Goal: Task Accomplishment & Management: Manage account settings

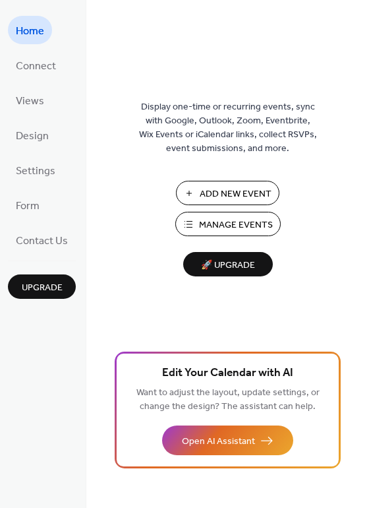
click at [206, 228] on span "Manage Events" at bounding box center [236, 225] width 74 height 14
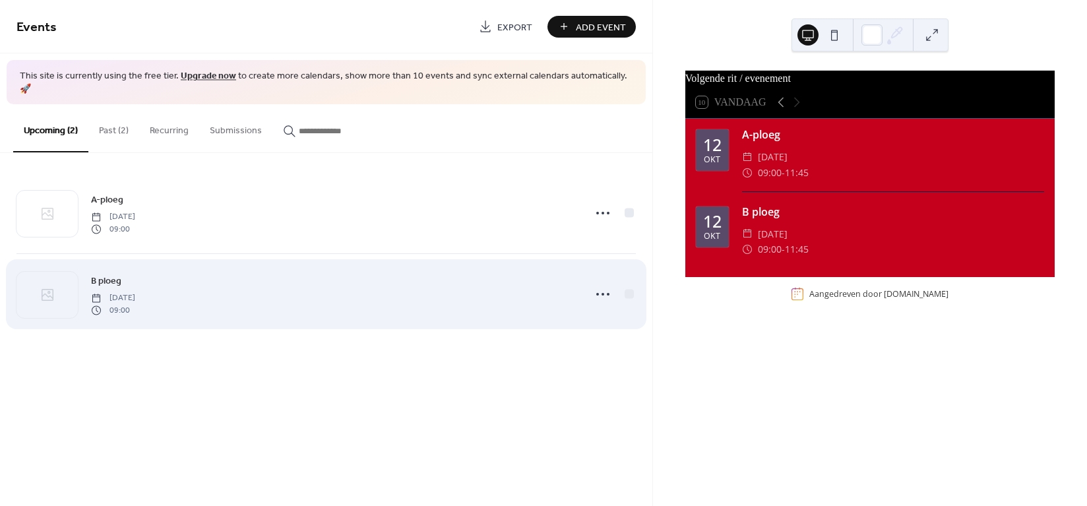
click at [111, 274] on span "B ploeg" at bounding box center [106, 281] width 30 height 14
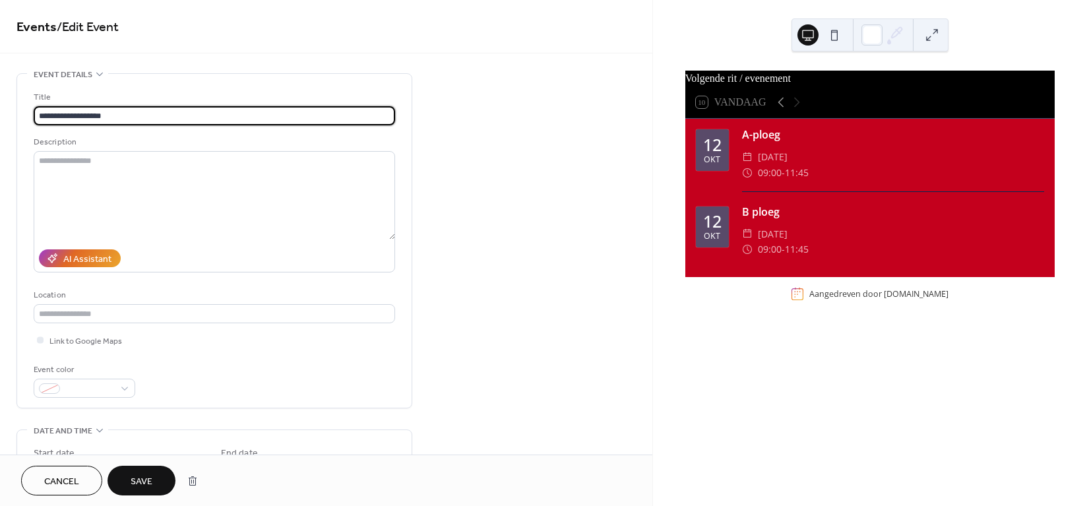
type input "**********"
click at [151, 476] on span "Save" at bounding box center [142, 482] width 22 height 14
